Goal: Check status: Check status

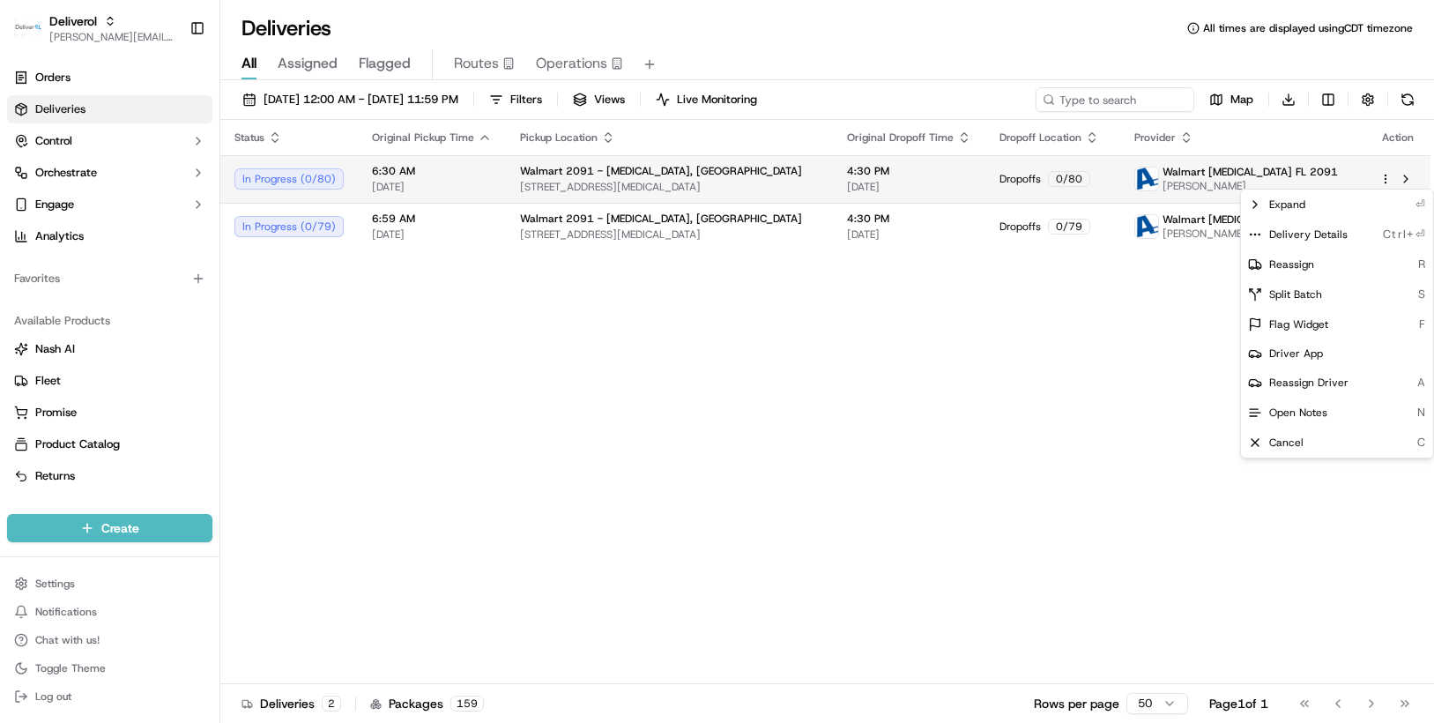
click at [1385, 177] on html "Deliverol chris.sexton@deliverol.com Toggle Sidebar Orders Deliveries Control O…" at bounding box center [717, 361] width 1434 height 723
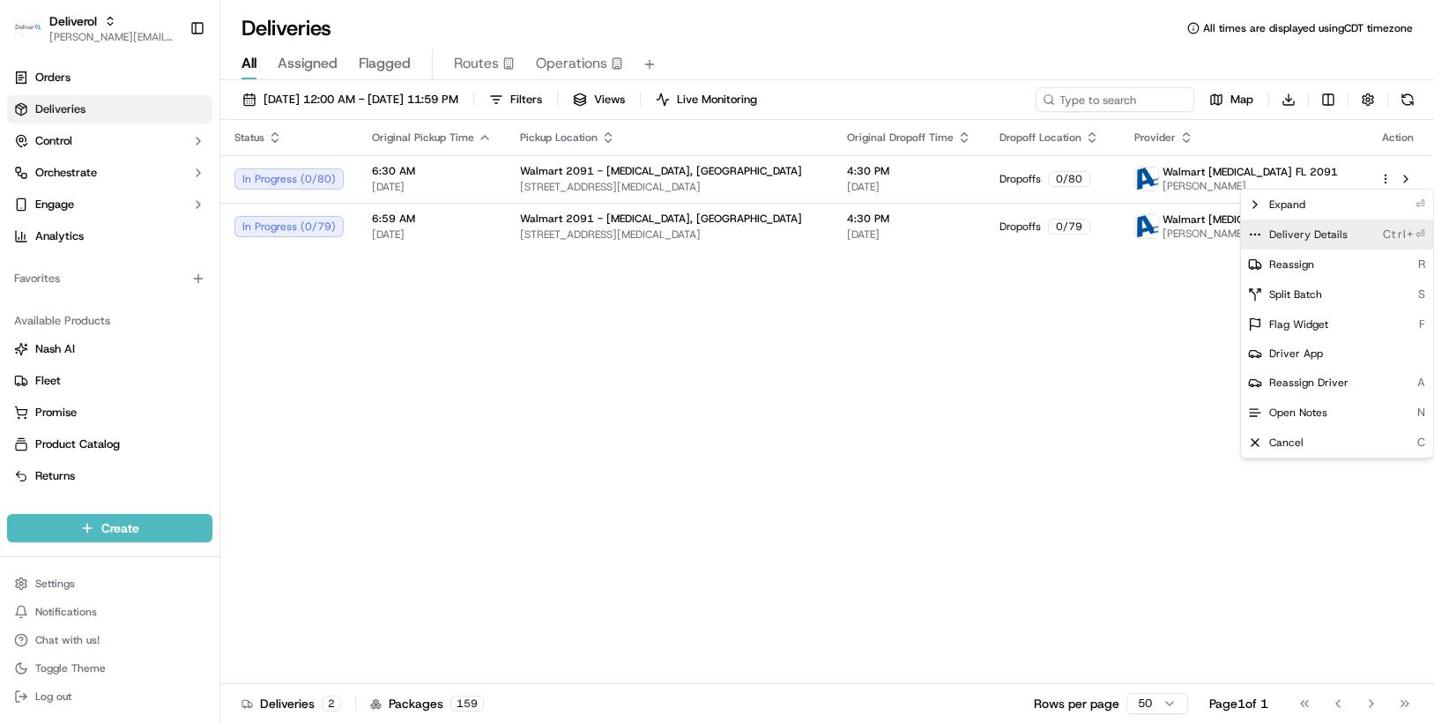
click at [1352, 227] on div "Delivery Details Ctrl+⏎" at bounding box center [1337, 235] width 192 height 30
click at [1141, 214] on html "Deliverol chris.sexton@deliverol.com Toggle Sidebar Orders Deliveries Control O…" at bounding box center [717, 361] width 1434 height 723
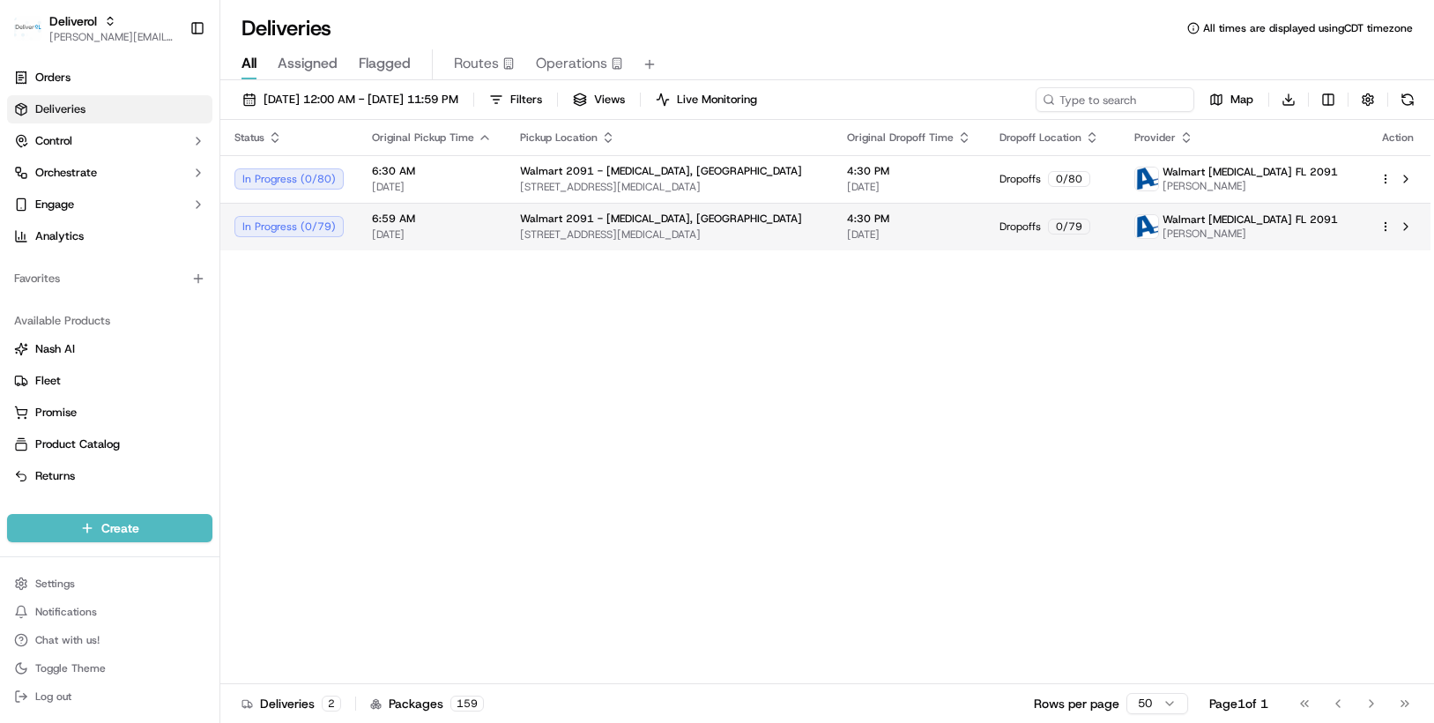
click at [1382, 220] on html "Deliverol chris.sexton@deliverol.com Toggle Sidebar Orders Deliveries Control O…" at bounding box center [717, 361] width 1434 height 723
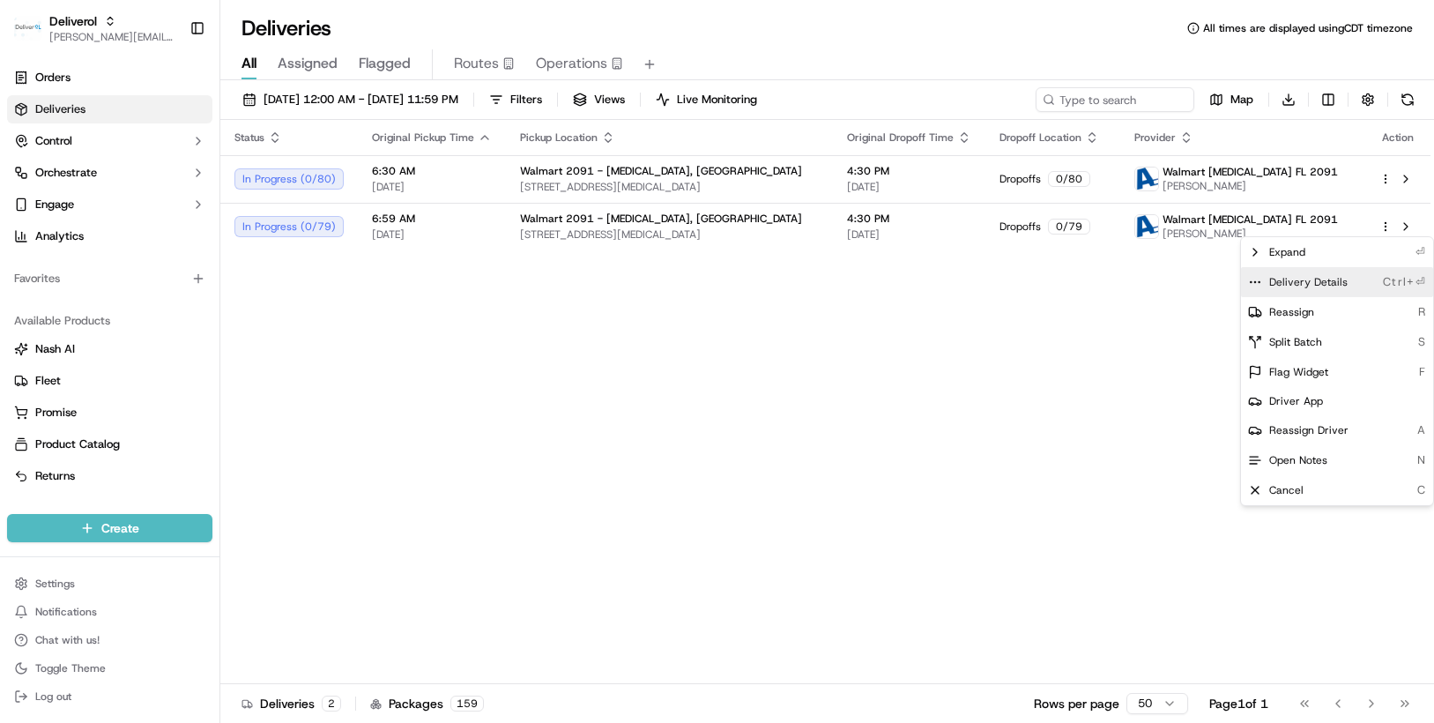
click at [1314, 280] on span "Delivery Details" at bounding box center [1308, 282] width 78 height 14
click at [394, 378] on html "Deliverol [PERSON_NAME][EMAIL_ADDRESS][PERSON_NAME][DOMAIN_NAME] Toggle Sidebar…" at bounding box center [717, 361] width 1434 height 723
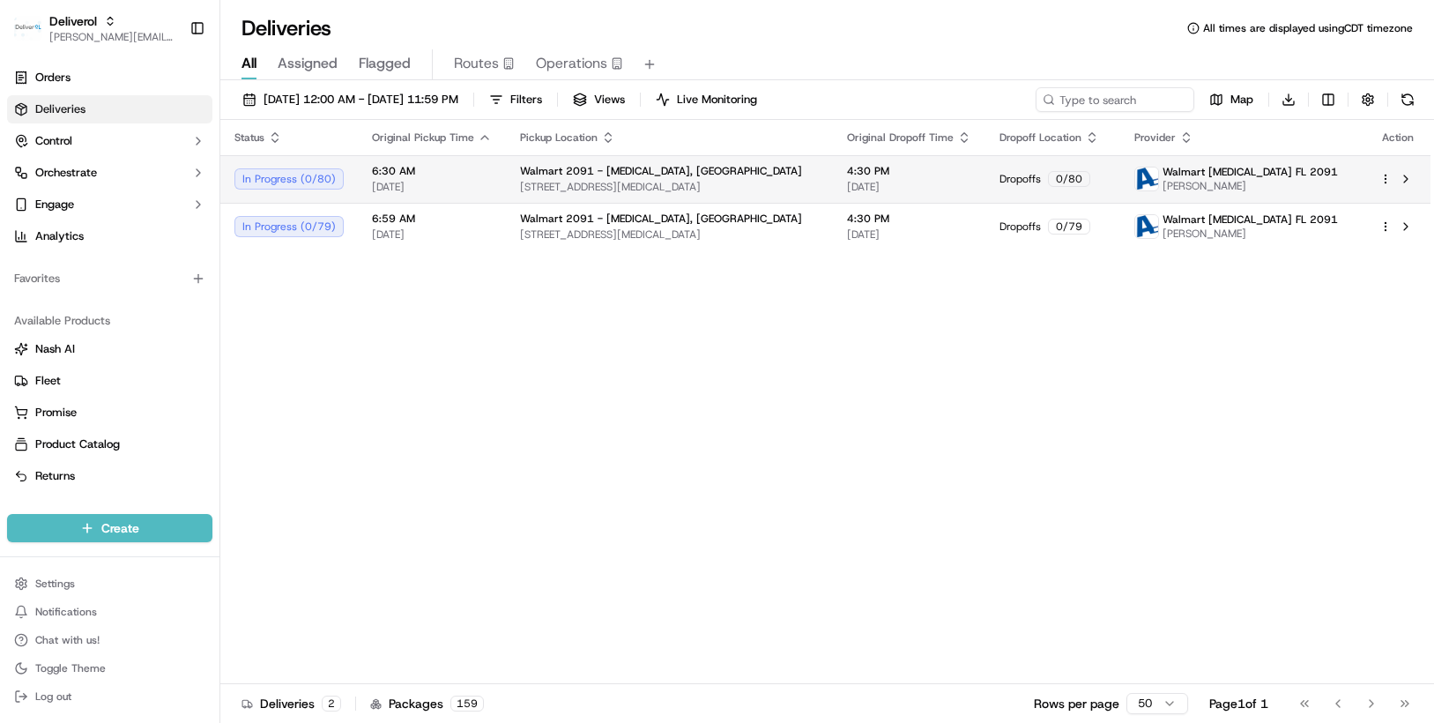
click at [1388, 177] on html "Deliverol [PERSON_NAME][EMAIL_ADDRESS][PERSON_NAME][DOMAIN_NAME] Toggle Sidebar…" at bounding box center [717, 361] width 1434 height 723
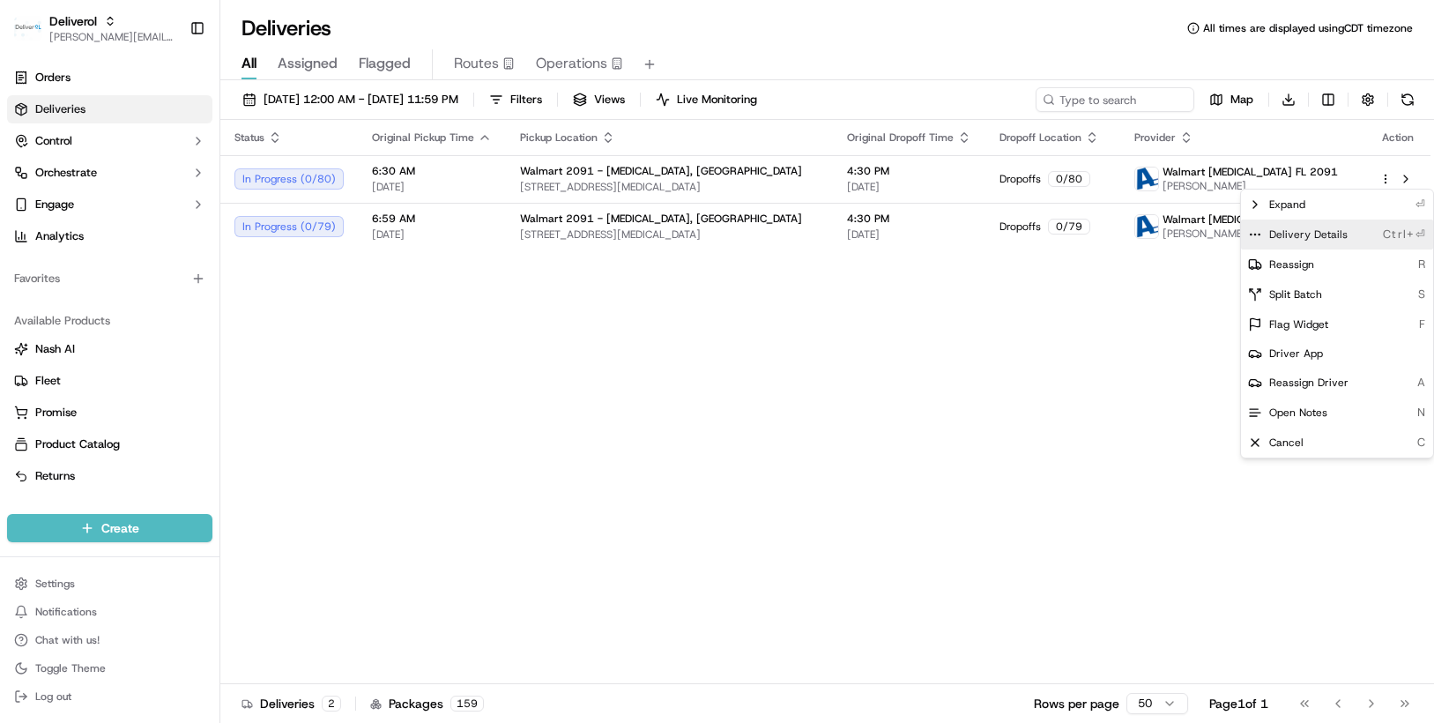
click at [1343, 234] on span "Delivery Details" at bounding box center [1308, 234] width 78 height 14
click at [571, 434] on html "Deliverol [PERSON_NAME][EMAIL_ADDRESS][PERSON_NAME][DOMAIN_NAME] Toggle Sidebar…" at bounding box center [717, 361] width 1434 height 723
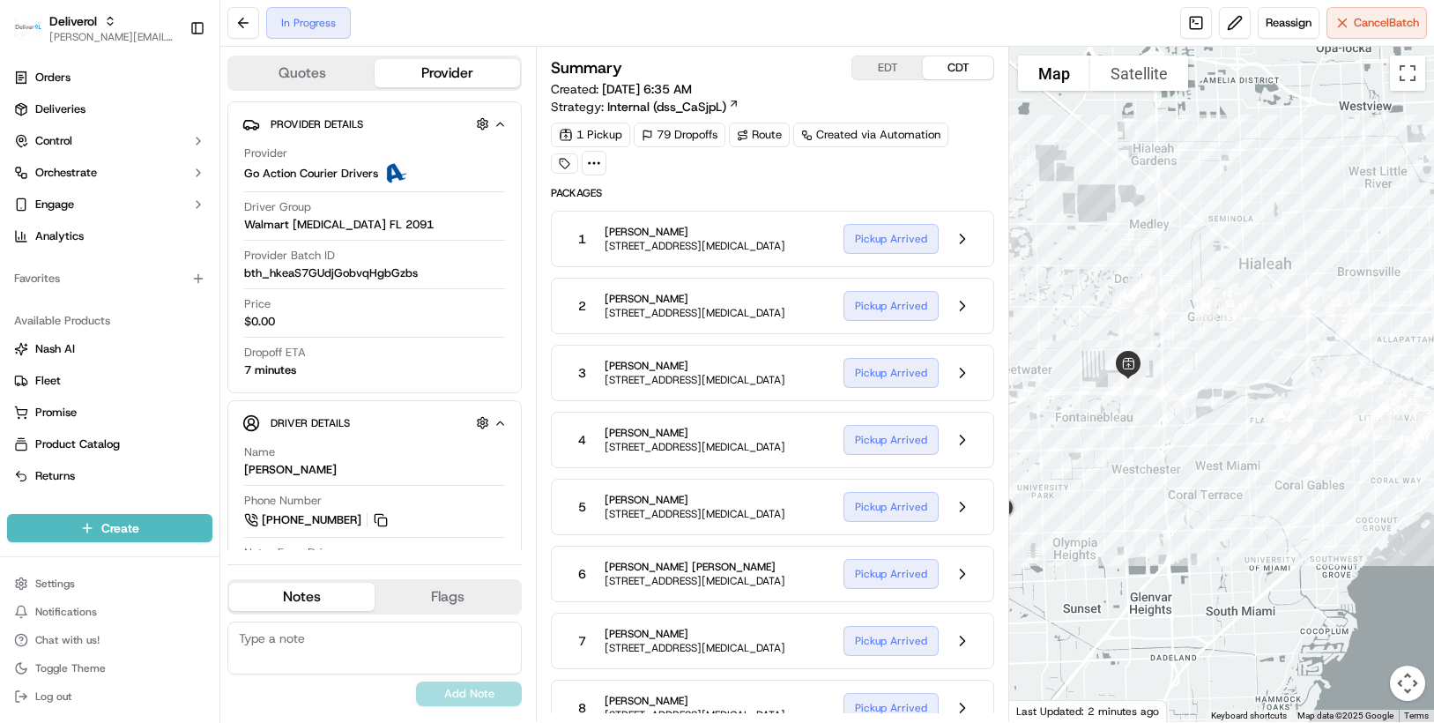
drag, startPoint x: 1071, startPoint y: 390, endPoint x: 1093, endPoint y: 323, distance: 70.5
click at [1093, 323] on div at bounding box center [1221, 384] width 425 height 675
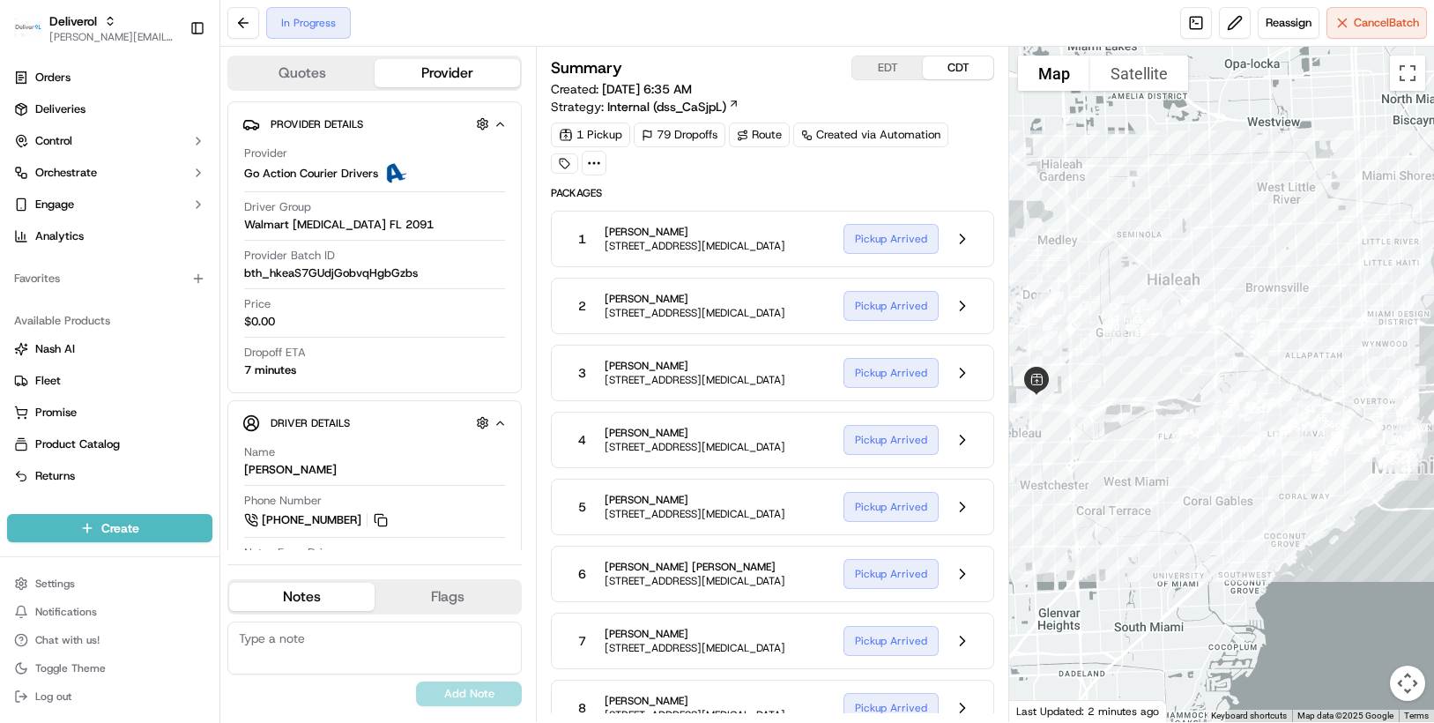
drag, startPoint x: 1093, startPoint y: 323, endPoint x: 999, endPoint y: 339, distance: 95.7
click at [999, 339] on div "Quotes Provider Provider Details Hidden ( 1 ) Provider Go Action Courier Driver…" at bounding box center [827, 384] width 1214 height 675
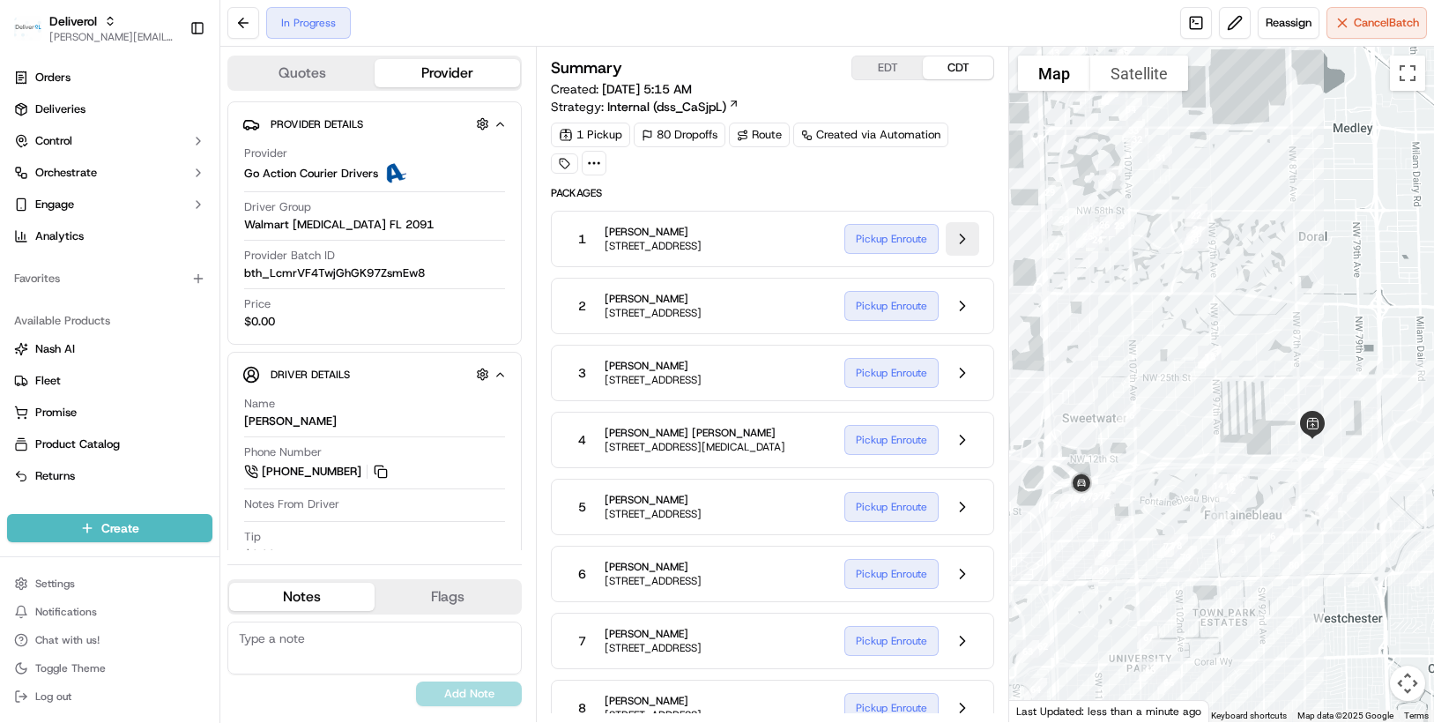
click at [965, 242] on button at bounding box center [963, 239] width 34 height 34
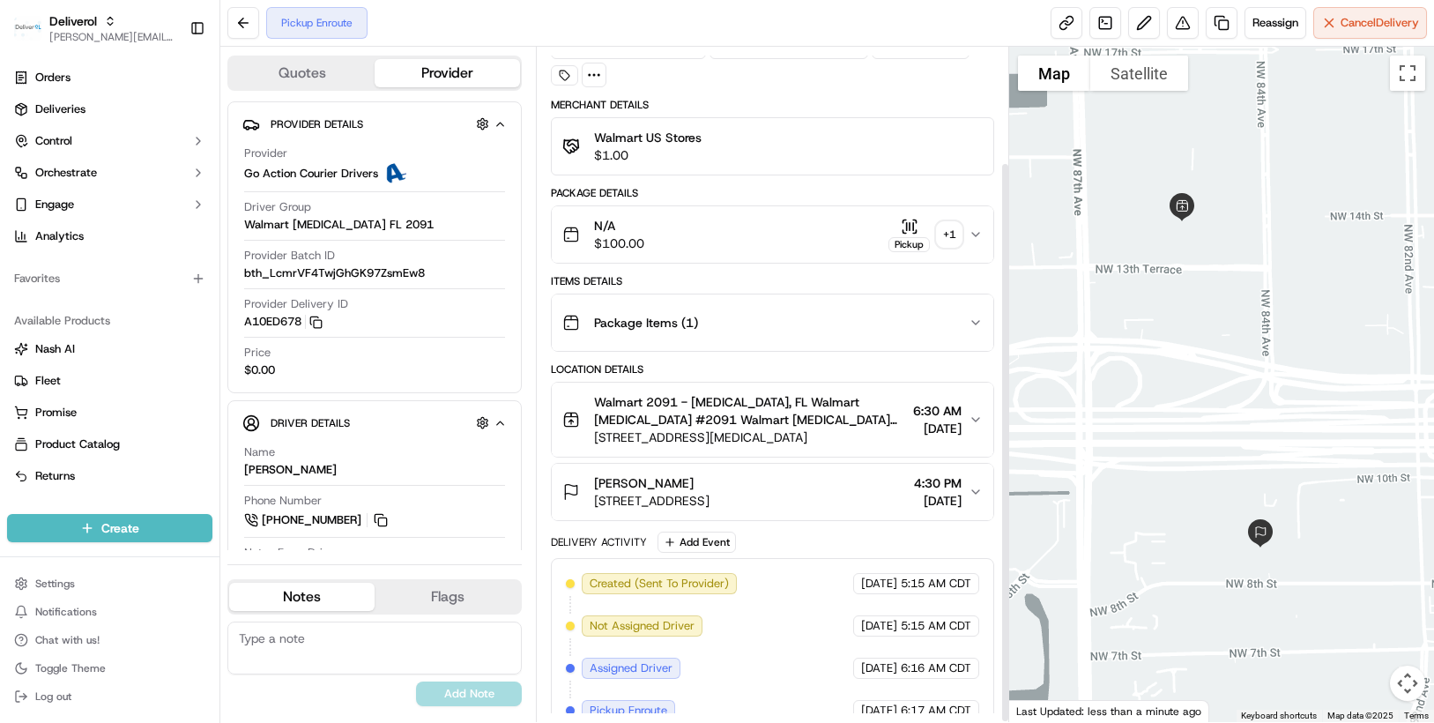
scroll to position [139, 0]
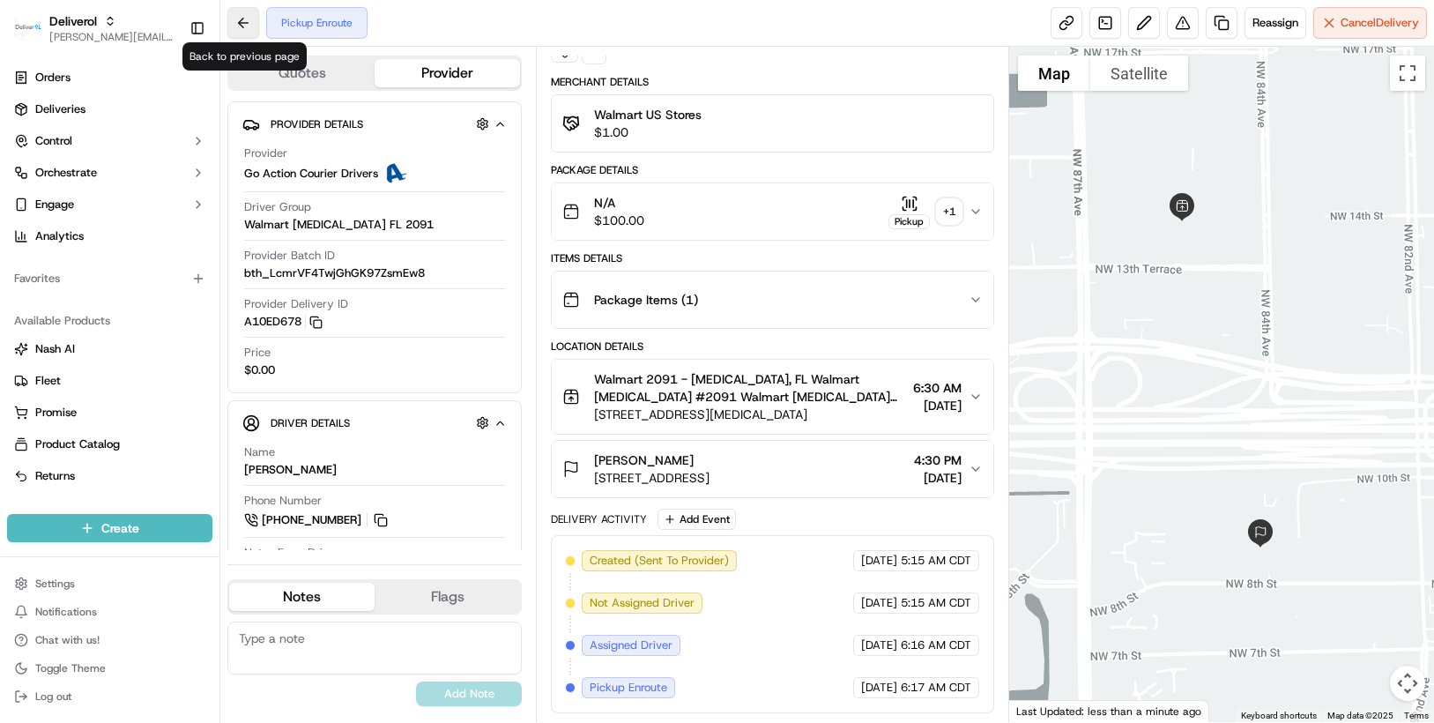
click at [241, 26] on button at bounding box center [243, 23] width 32 height 32
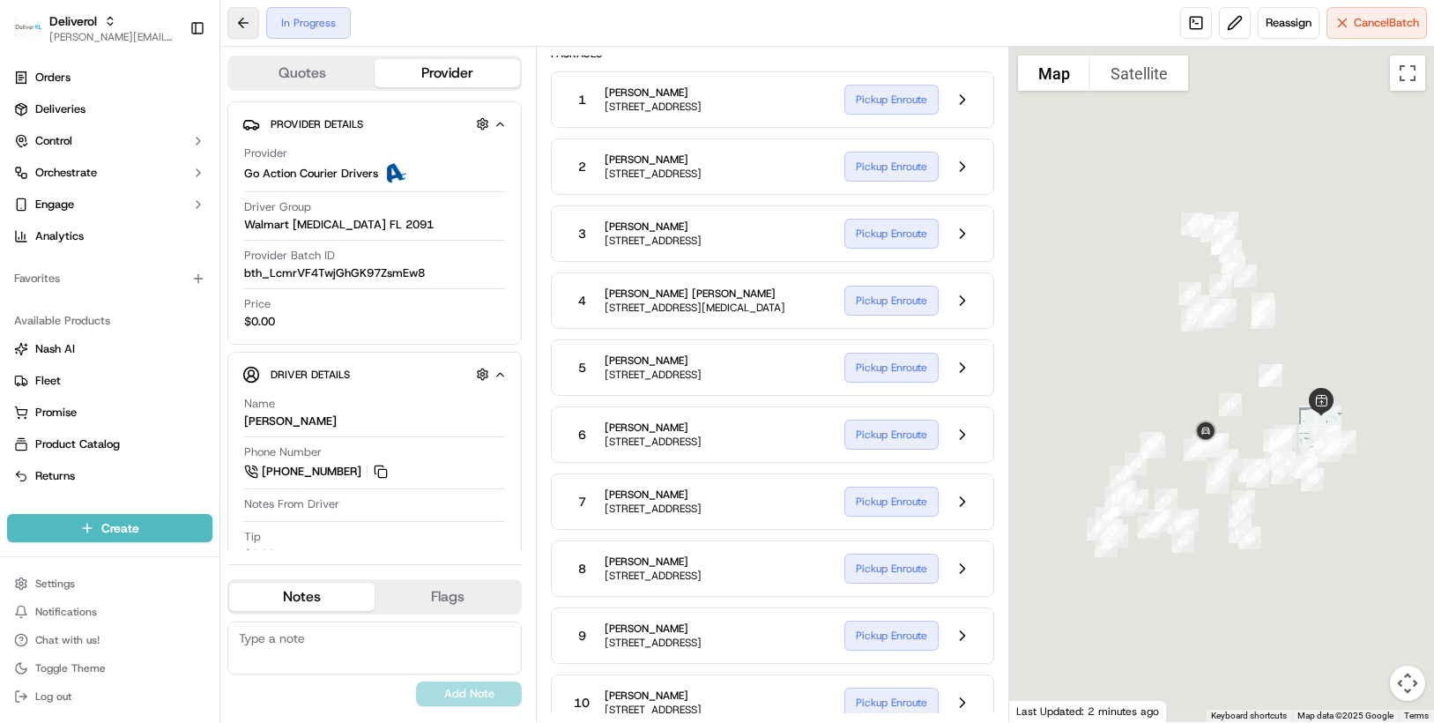
scroll to position [111, 0]
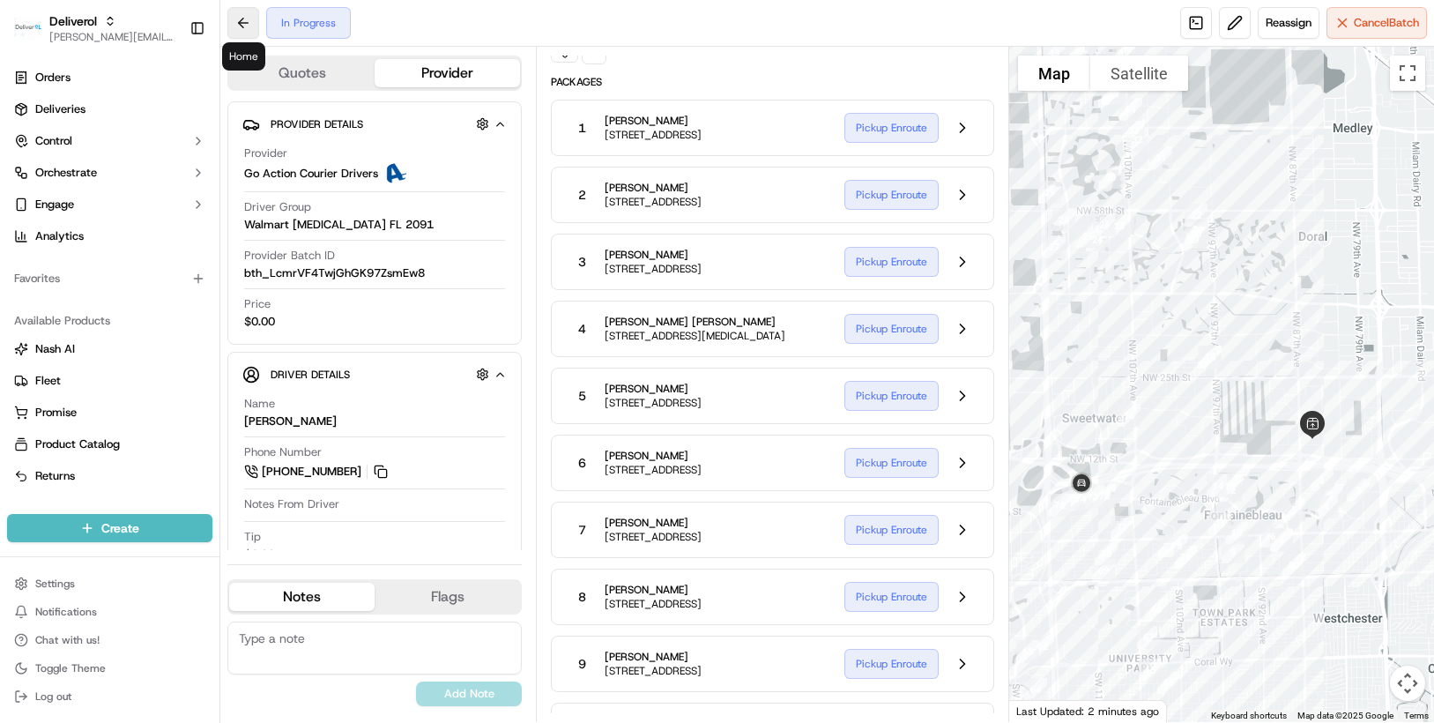
click at [241, 24] on button at bounding box center [243, 23] width 32 height 32
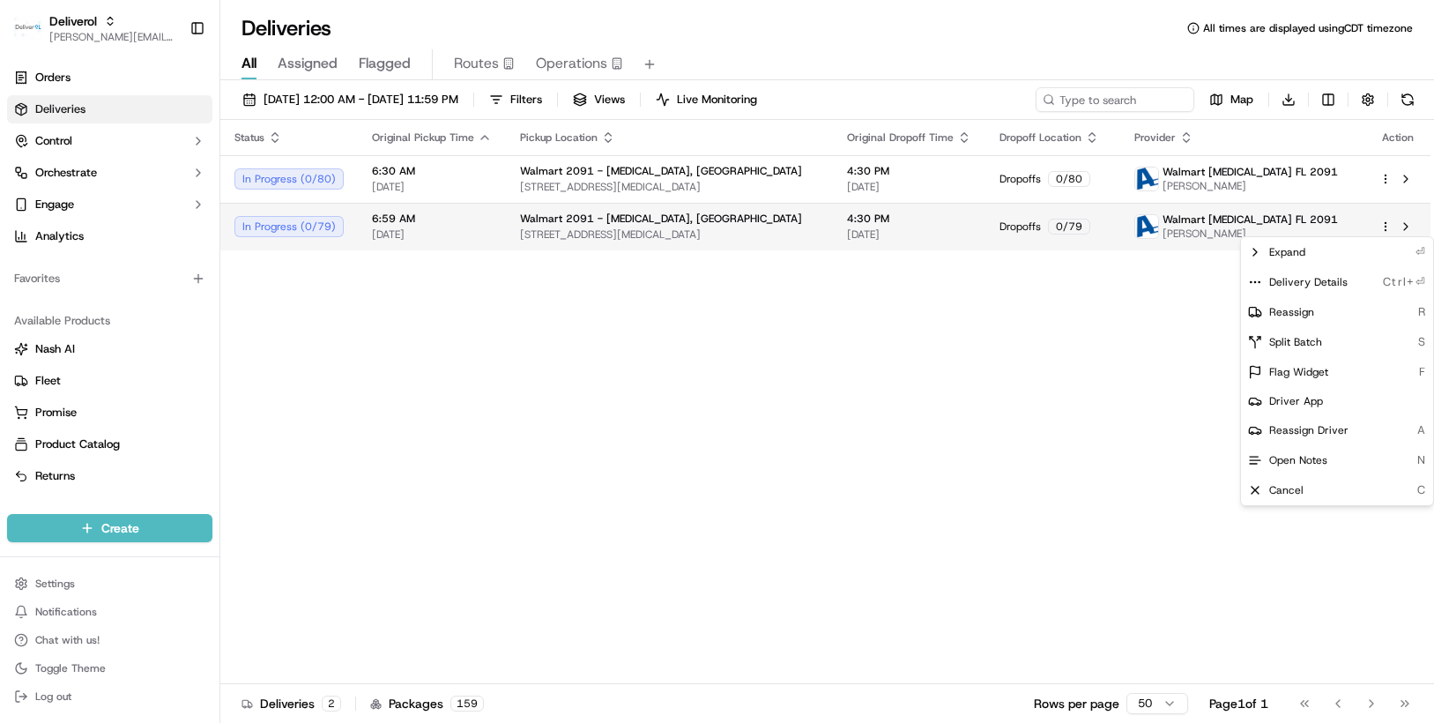
click at [1385, 221] on html "Deliverol chris.sexton@deliverol.com Toggle Sidebar Orders Deliveries Control O…" at bounding box center [717, 361] width 1434 height 723
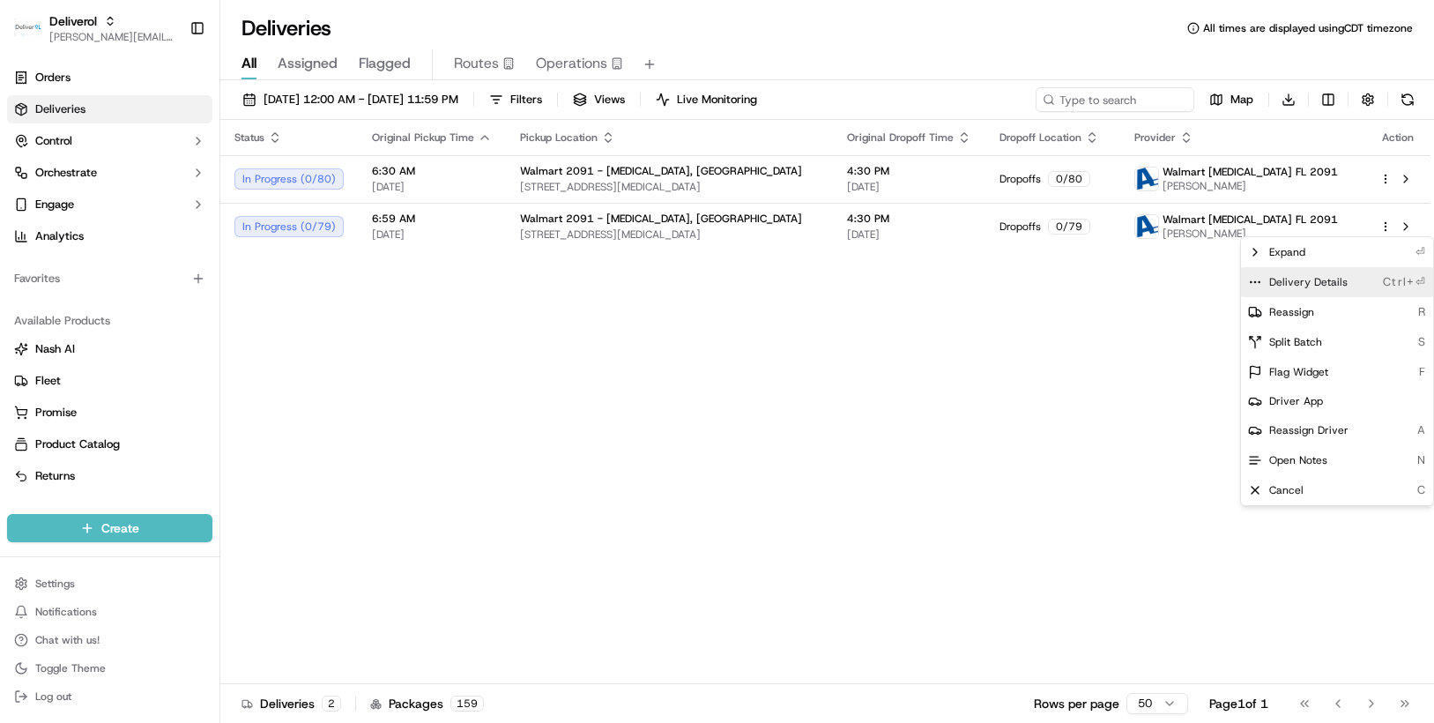
click at [1361, 280] on div "Delivery Details Ctrl+⏎" at bounding box center [1337, 282] width 192 height 30
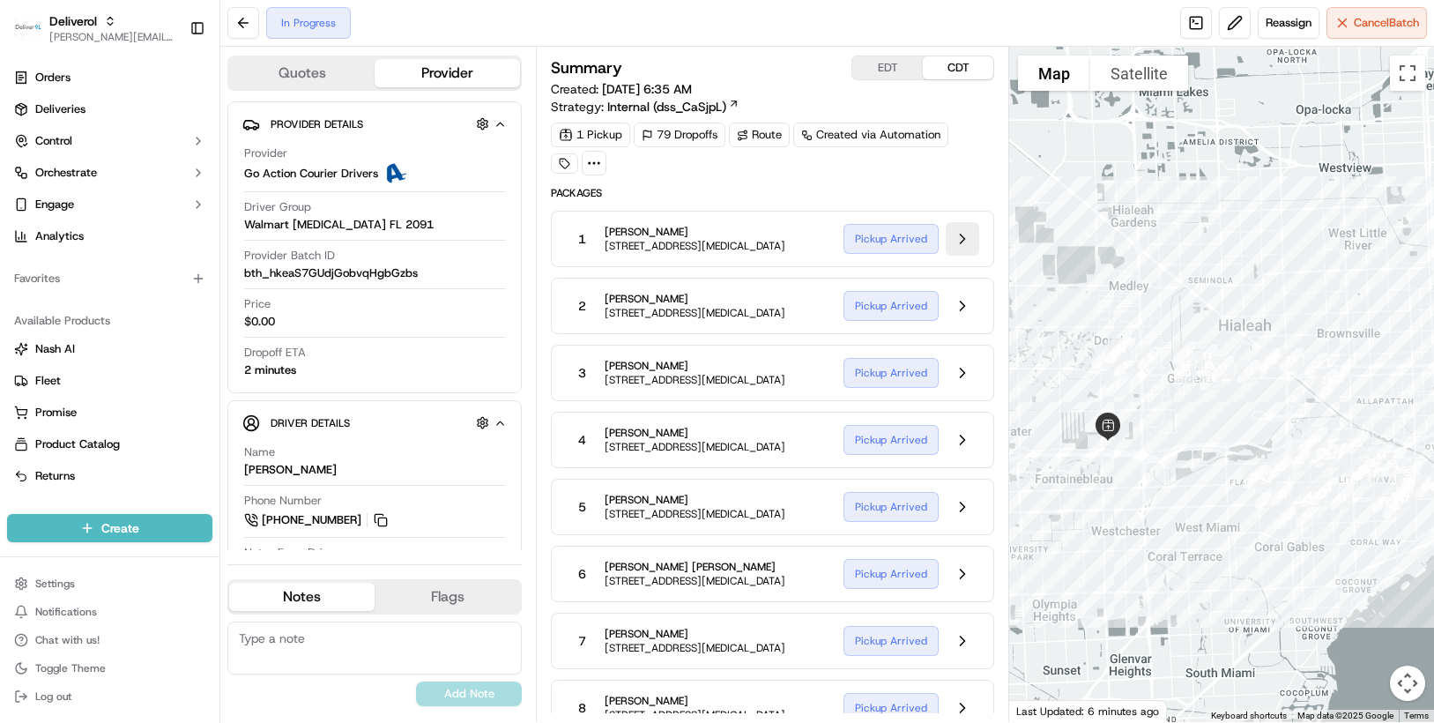
click at [960, 238] on button at bounding box center [963, 239] width 34 height 34
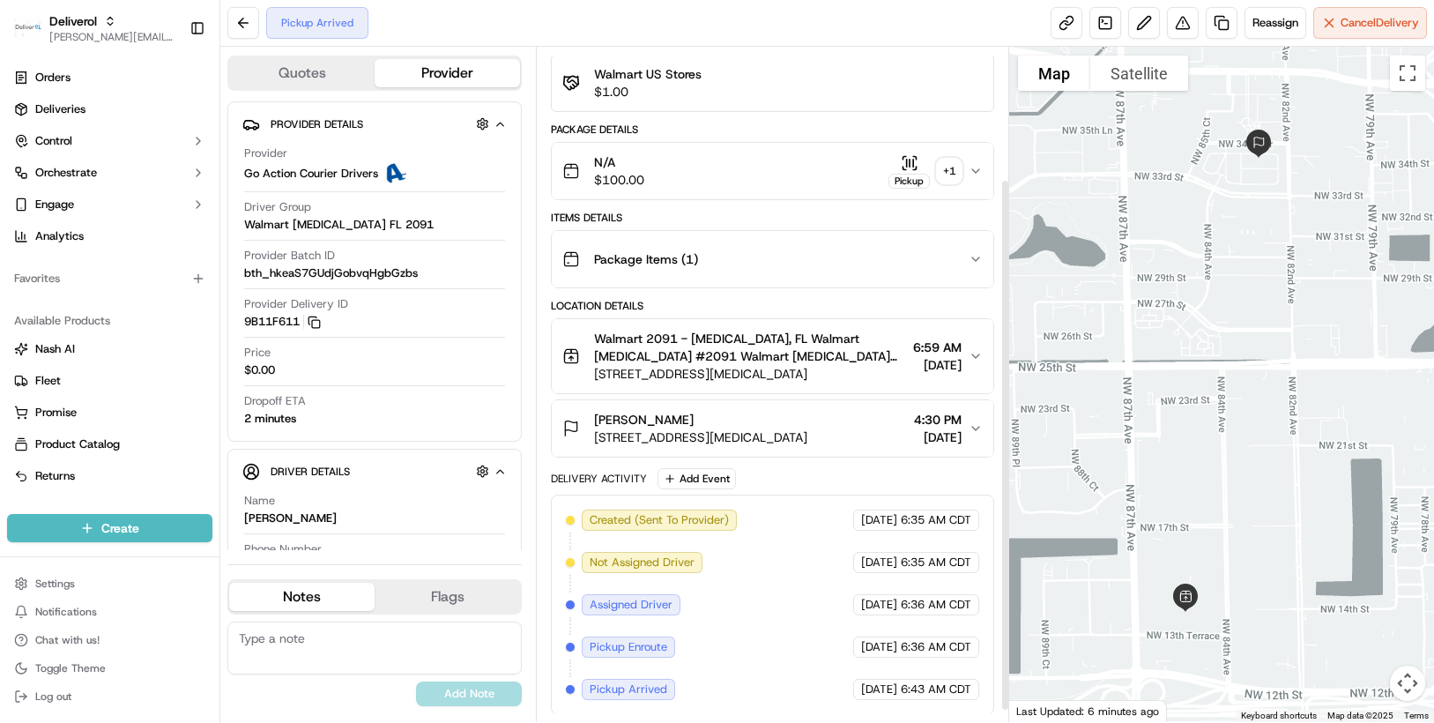
scroll to position [182, 0]
click at [238, 24] on button at bounding box center [243, 23] width 32 height 32
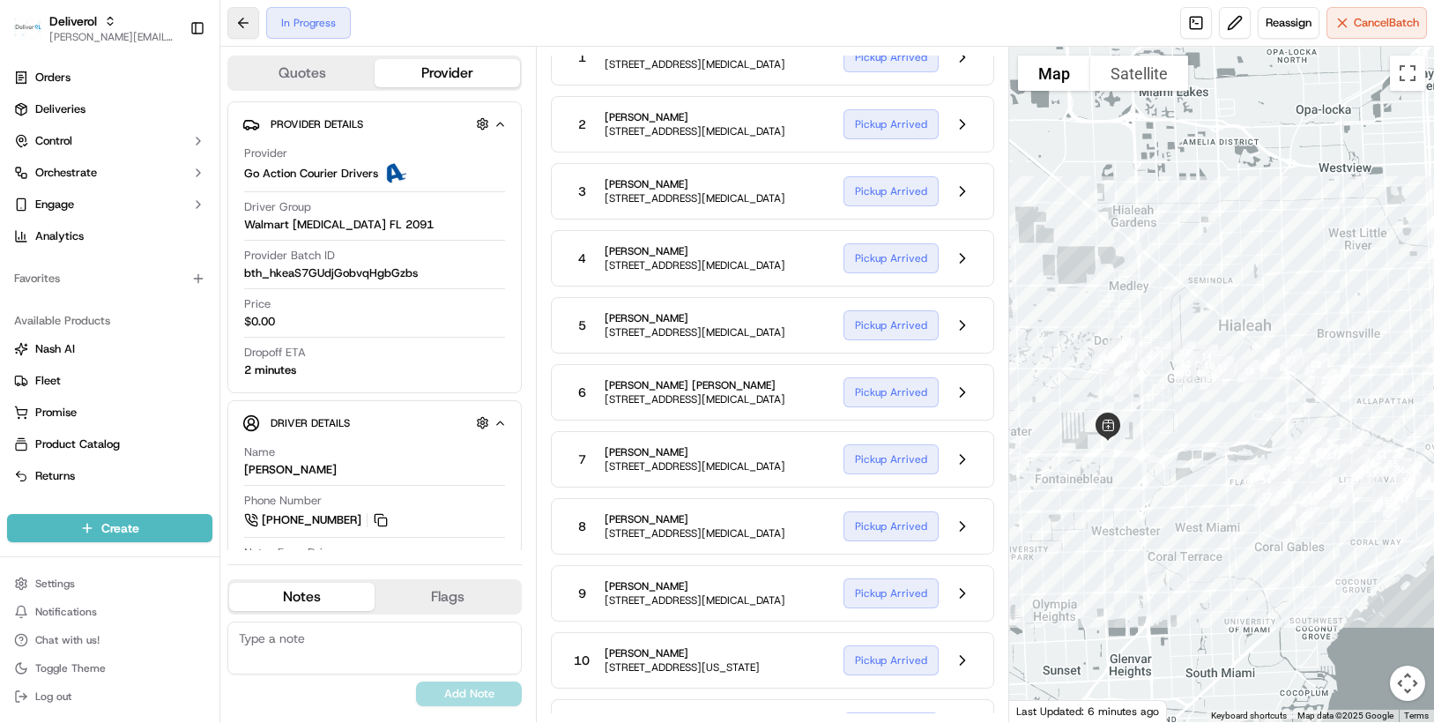
click at [238, 24] on button at bounding box center [243, 23] width 32 height 32
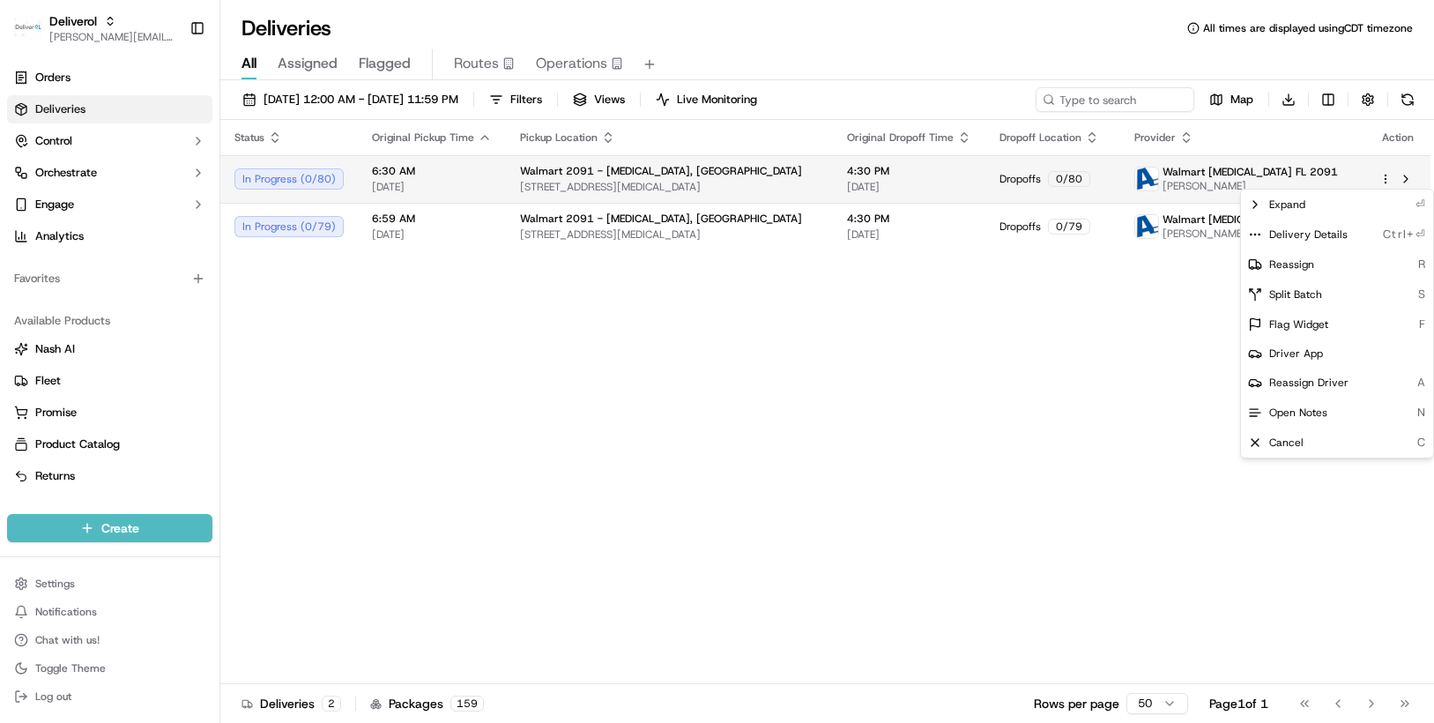
click at [1388, 178] on html "Deliverol chris.sexton@deliverol.com Toggle Sidebar Orders Deliveries Control O…" at bounding box center [717, 361] width 1434 height 723
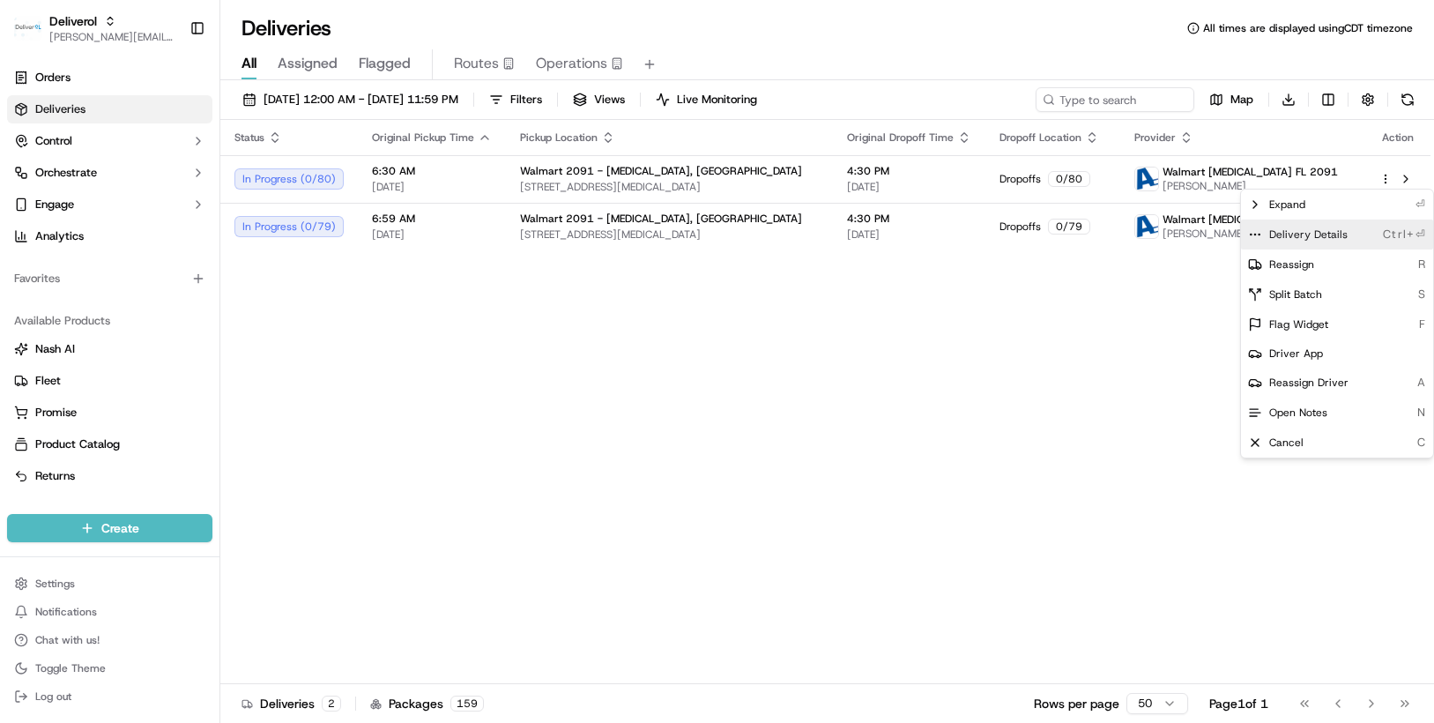
click at [1310, 239] on span "Delivery Details" at bounding box center [1308, 234] width 78 height 14
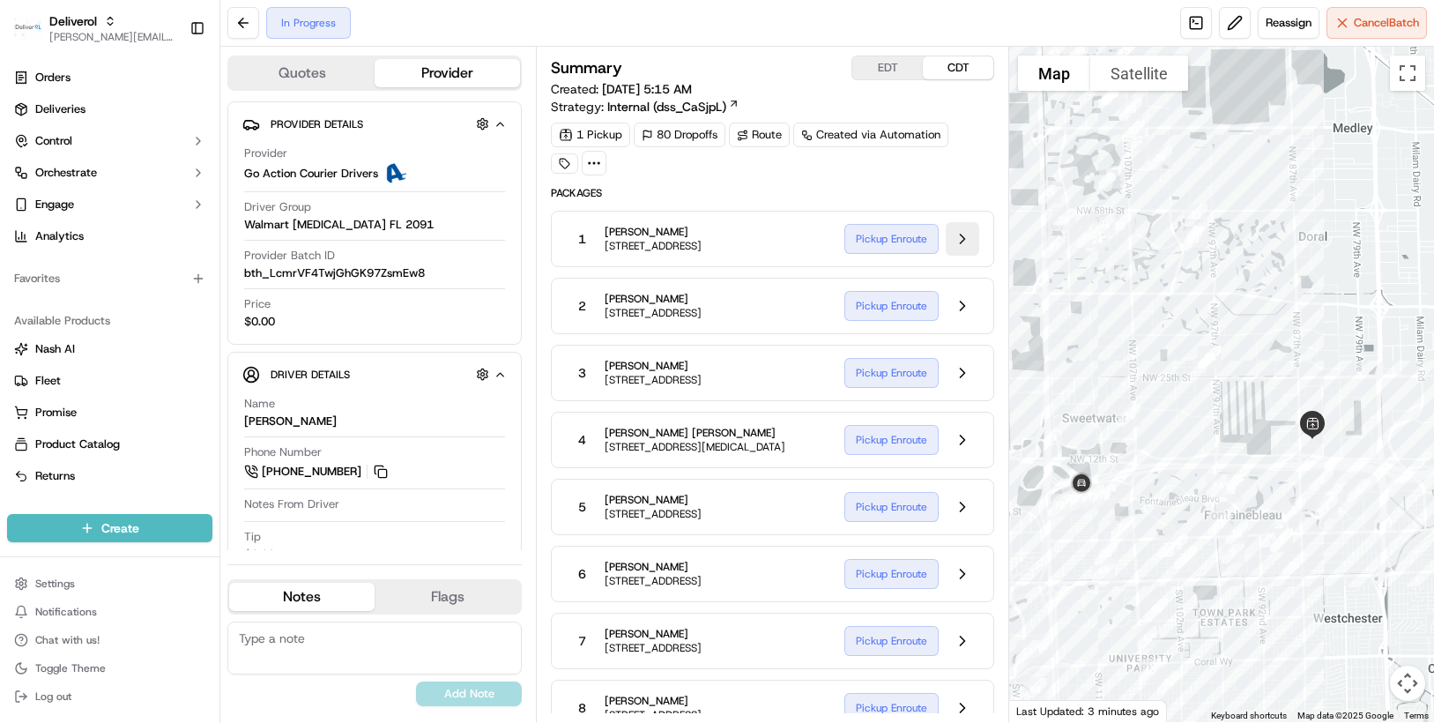
click at [962, 242] on button at bounding box center [963, 239] width 34 height 34
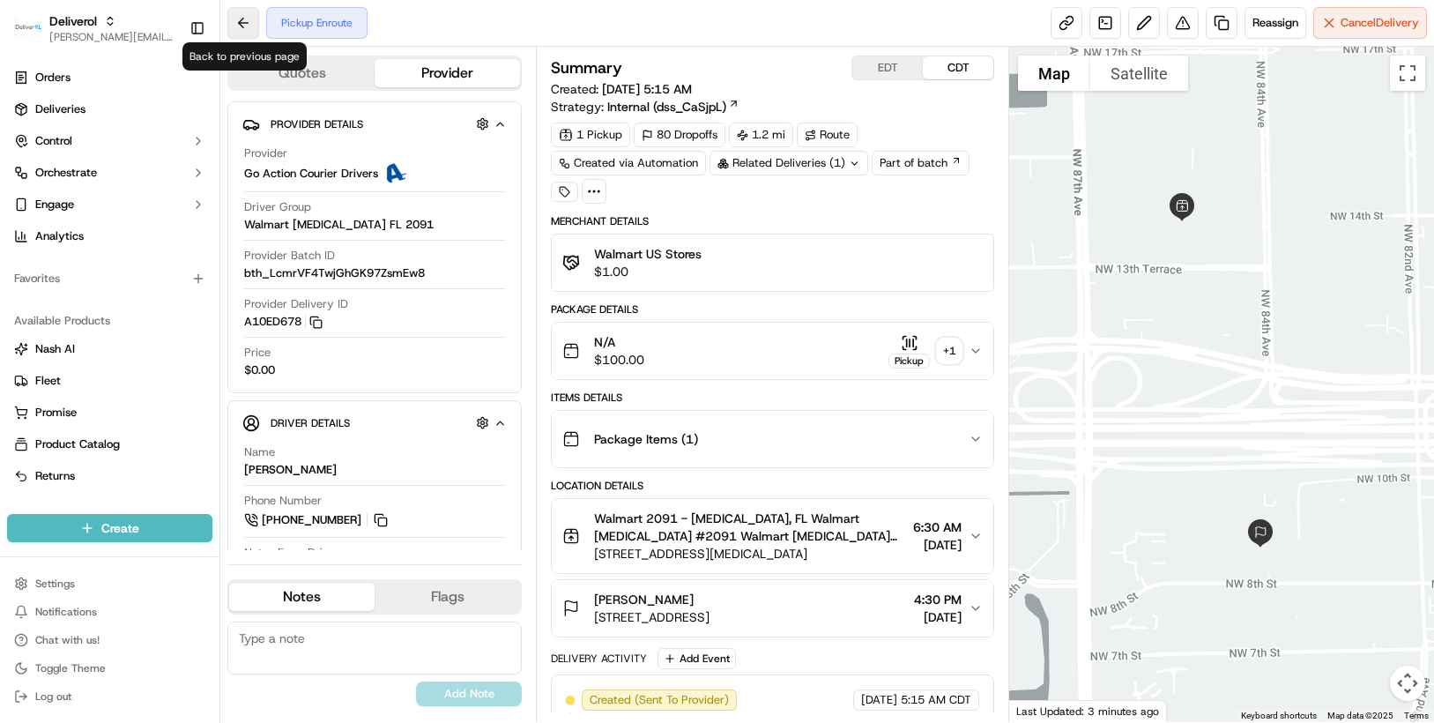
click at [247, 18] on button at bounding box center [243, 23] width 32 height 32
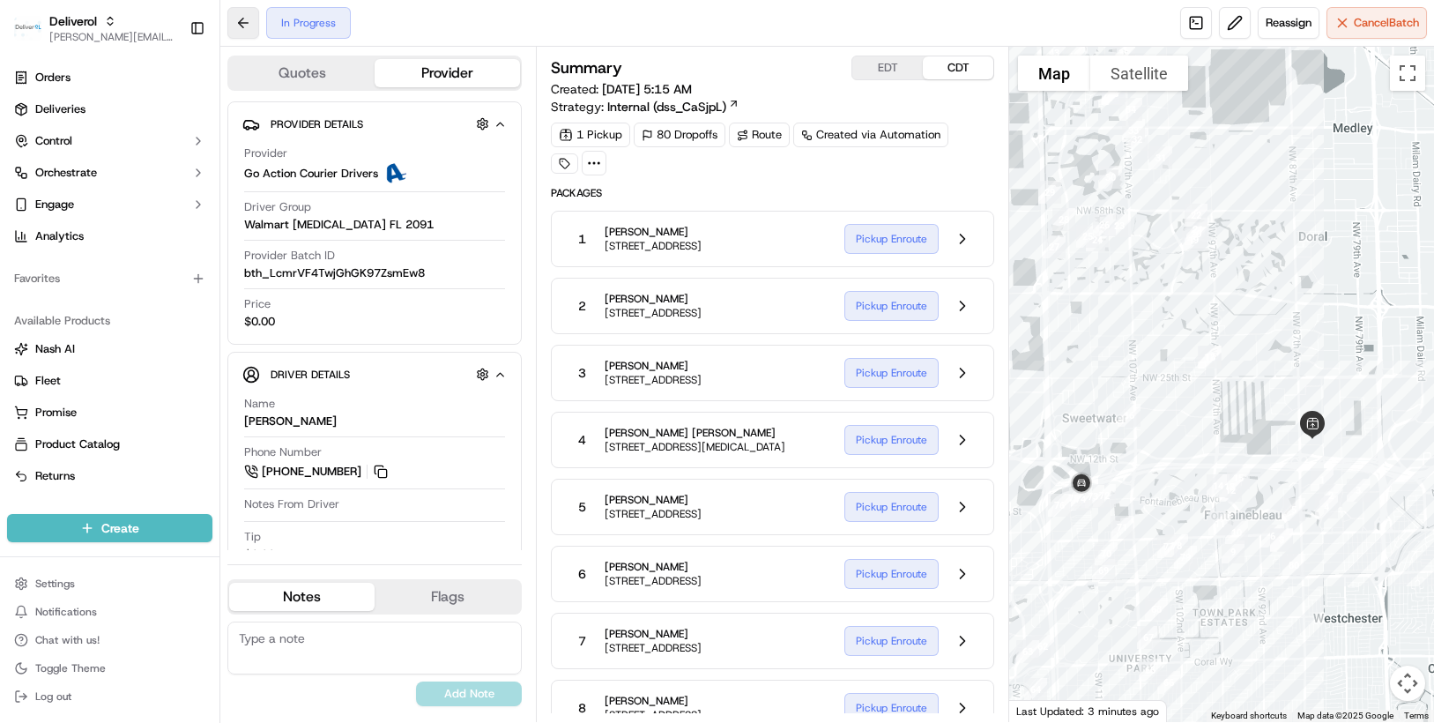
click at [247, 18] on button at bounding box center [243, 23] width 32 height 32
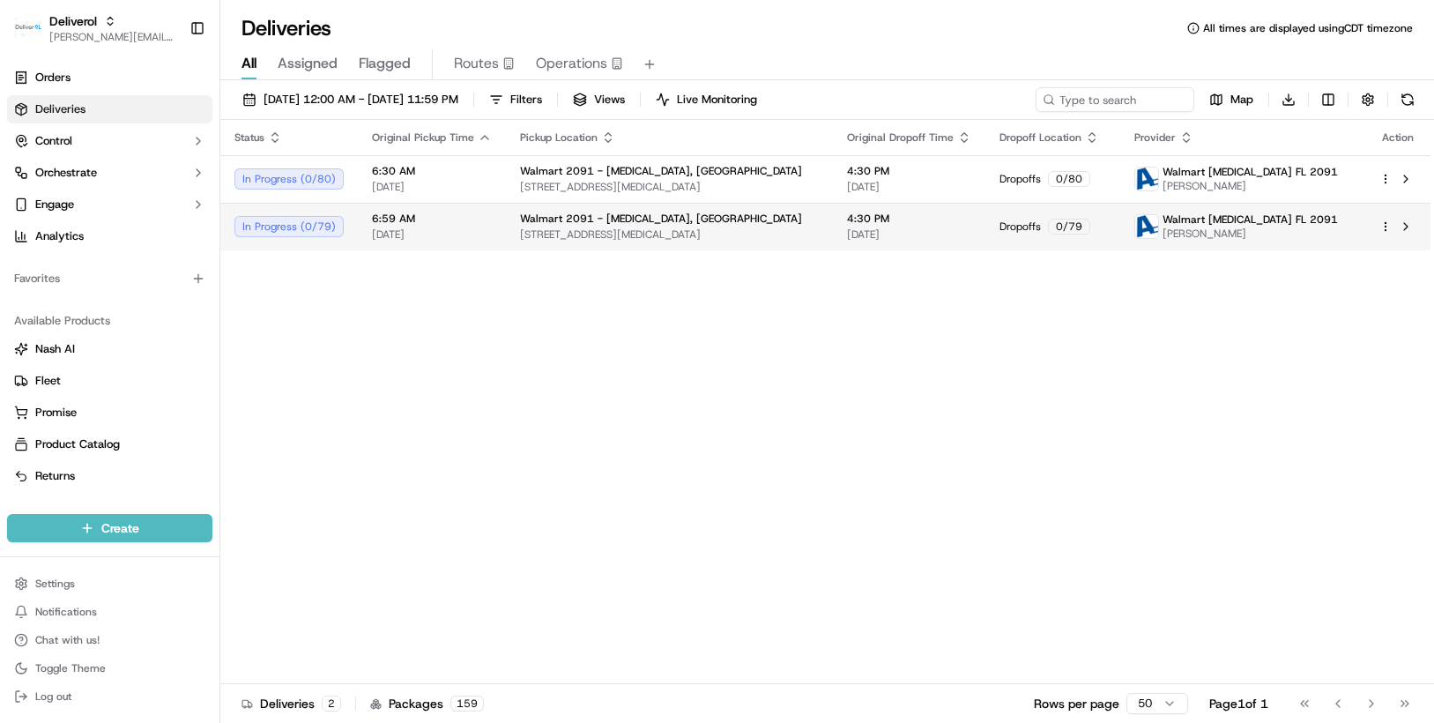
click at [1378, 220] on td at bounding box center [1398, 227] width 65 height 48
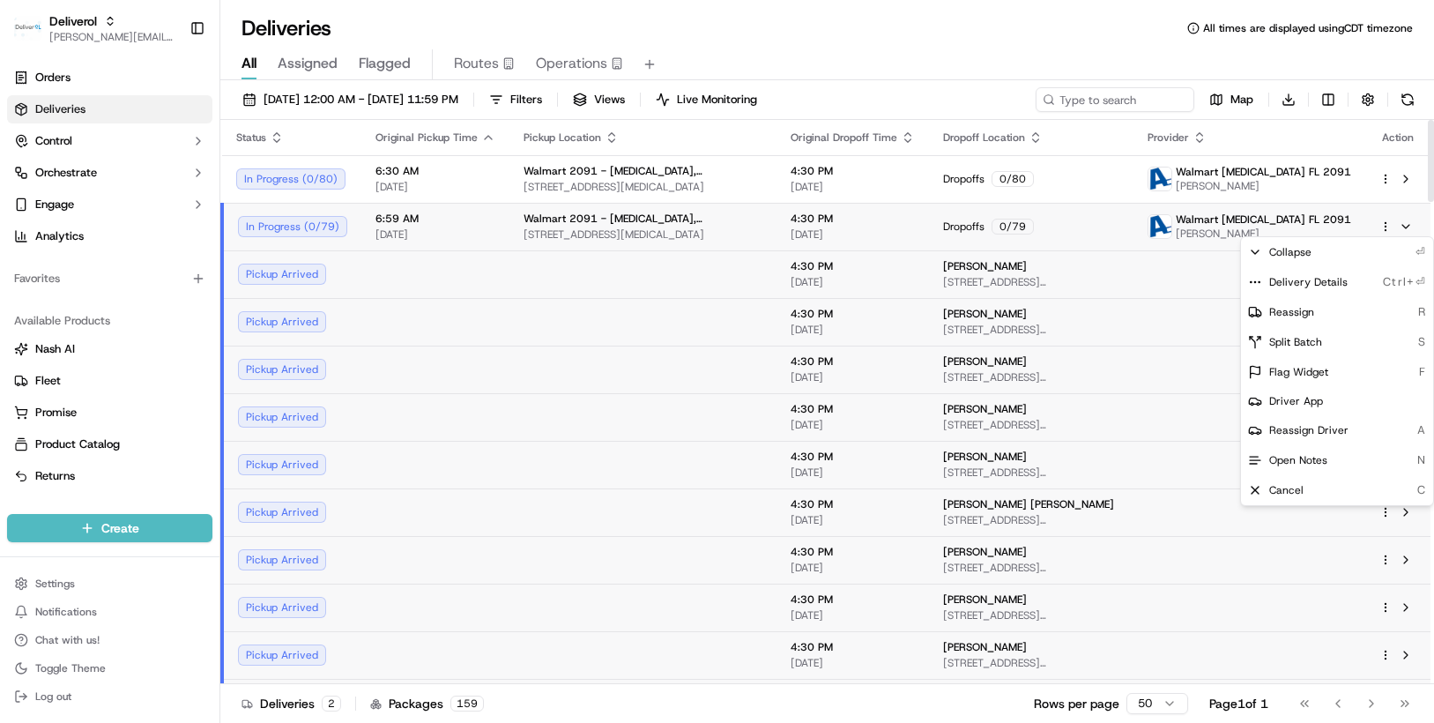
click at [1389, 223] on html "Deliverol chris.sexton@deliverol.com Toggle Sidebar Orders Deliveries Control O…" at bounding box center [717, 361] width 1434 height 723
click at [1336, 280] on span "Delivery Details" at bounding box center [1308, 282] width 78 height 14
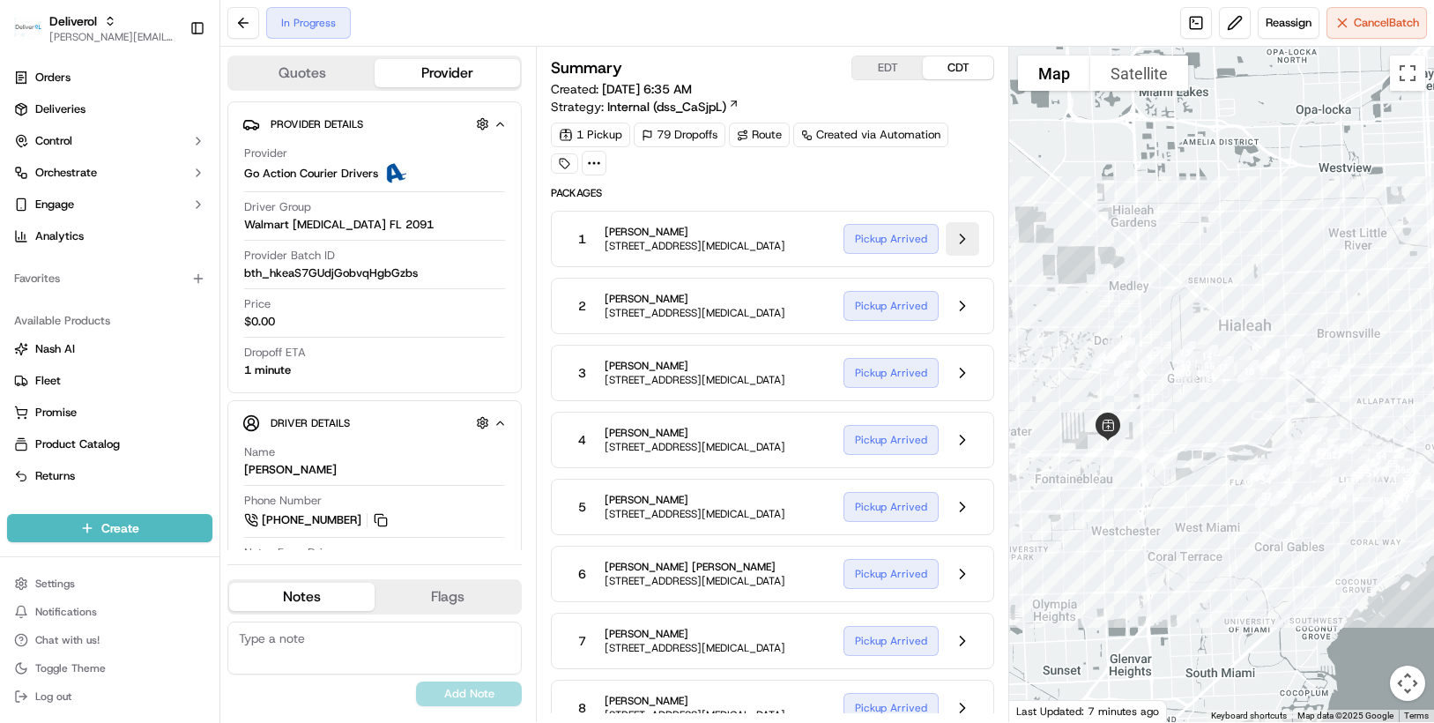
click at [958, 235] on button at bounding box center [963, 239] width 34 height 34
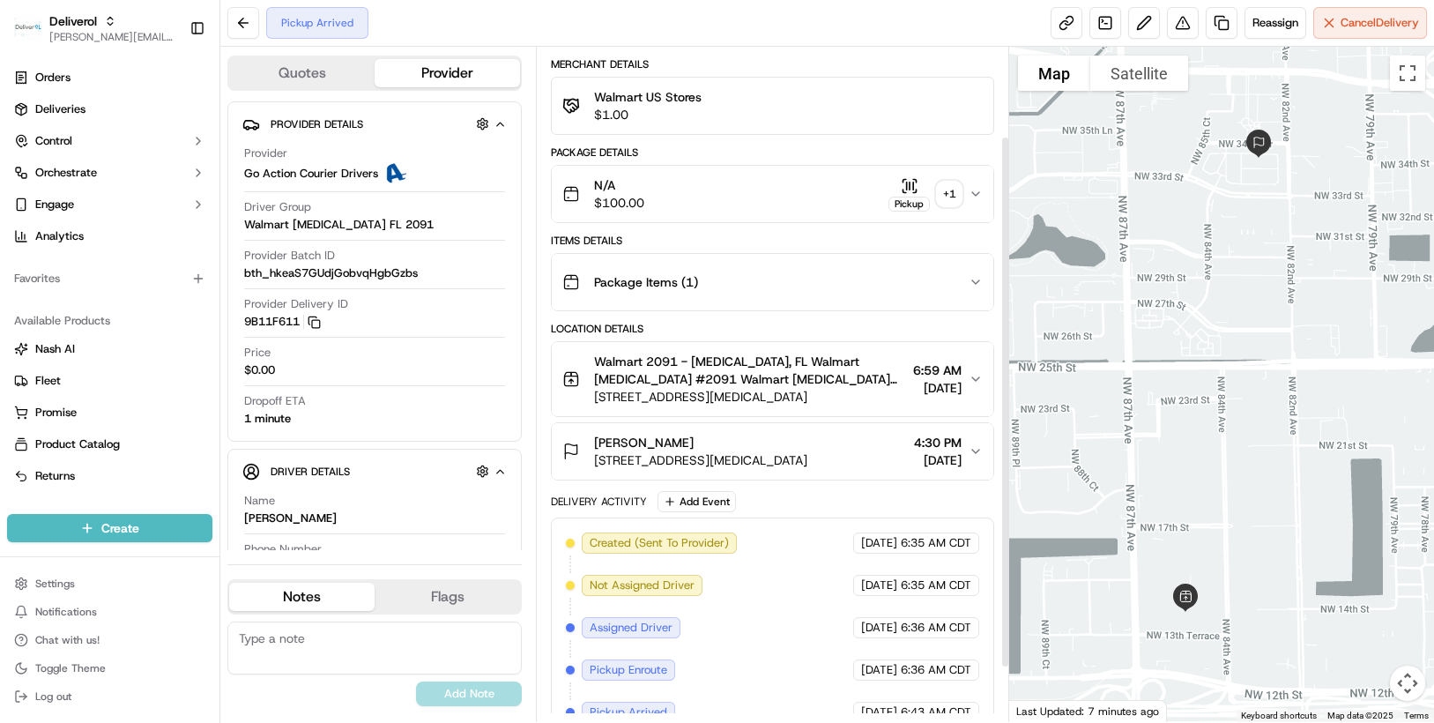
scroll to position [182, 0]
